Goal: Transaction & Acquisition: Subscribe to service/newsletter

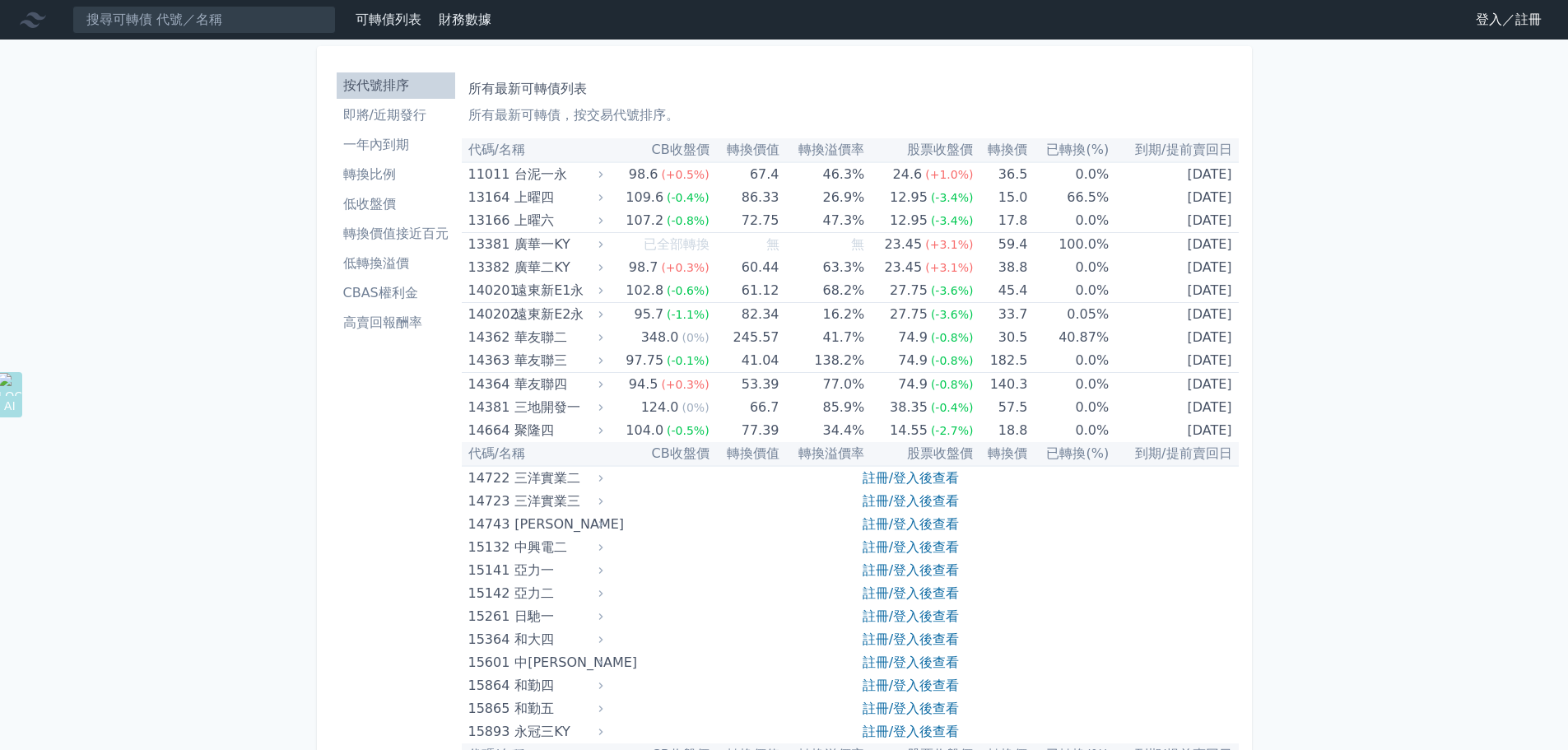
click at [1493, 13] on link "登入／註冊" at bounding box center [1509, 20] width 92 height 27
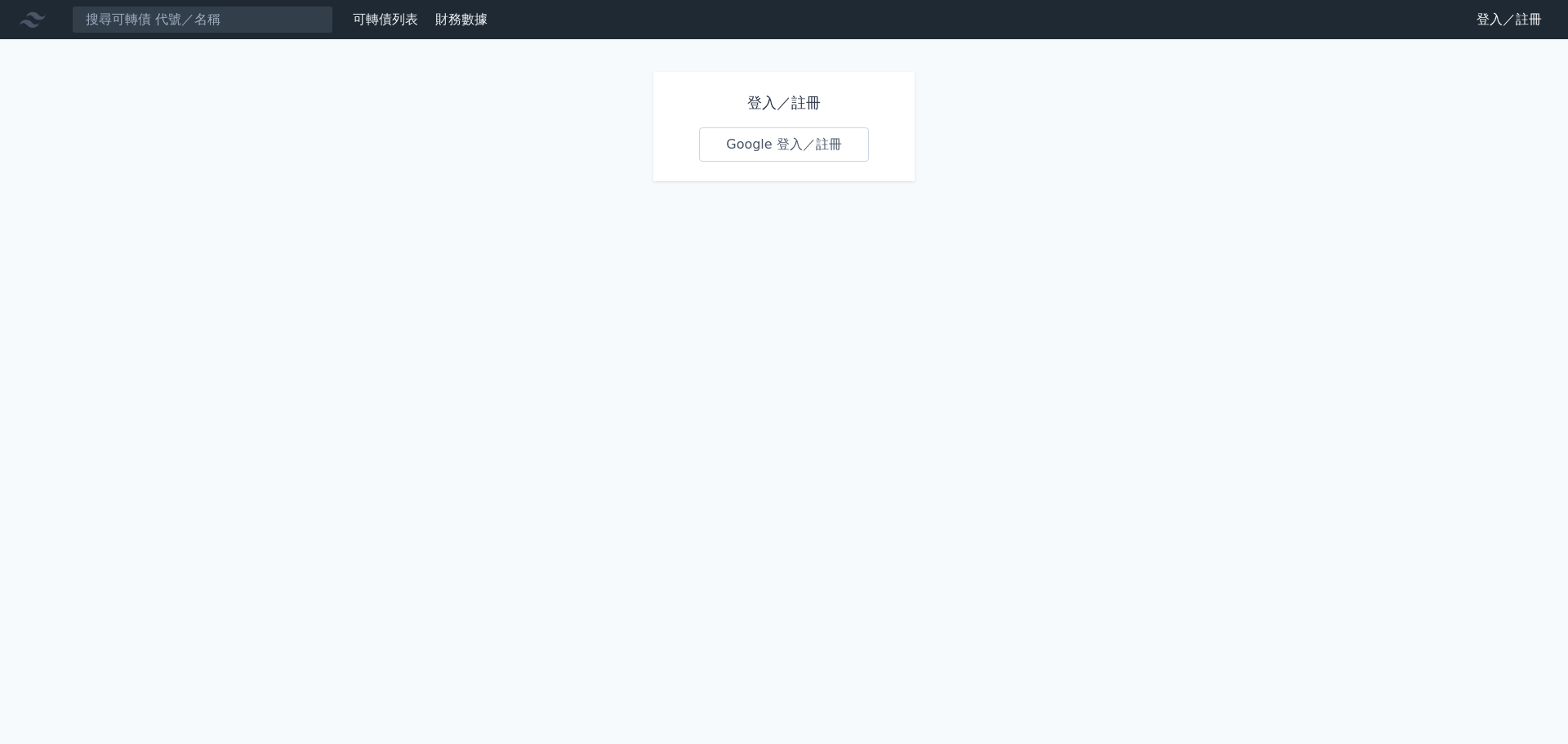
click at [765, 141] on link "Google 登入／註冊" at bounding box center [784, 144] width 170 height 34
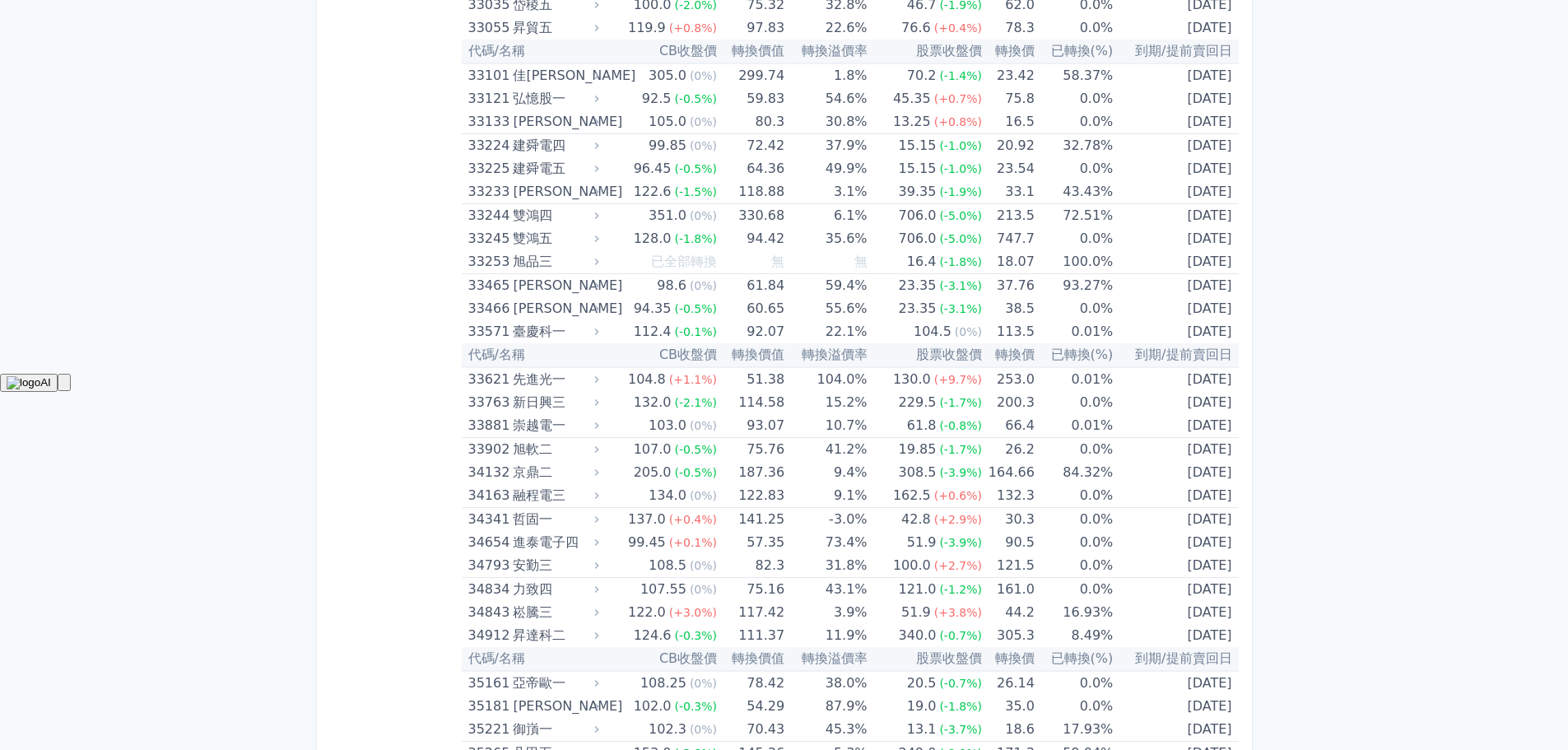
scroll to position [3056, 0]
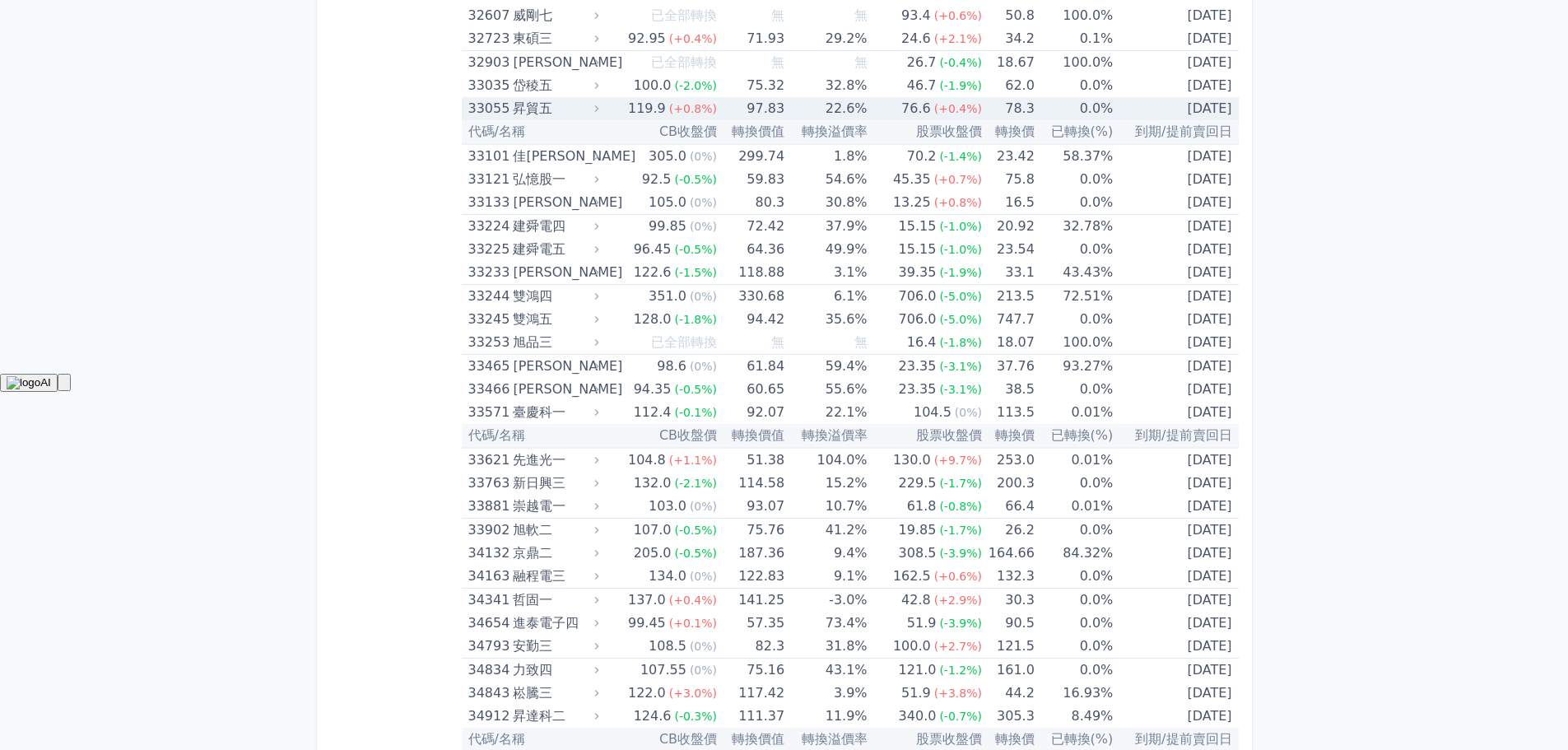
click at [562, 109] on div "昇貿五" at bounding box center [554, 108] width 83 height 23
